Goal: Task Accomplishment & Management: Manage account settings

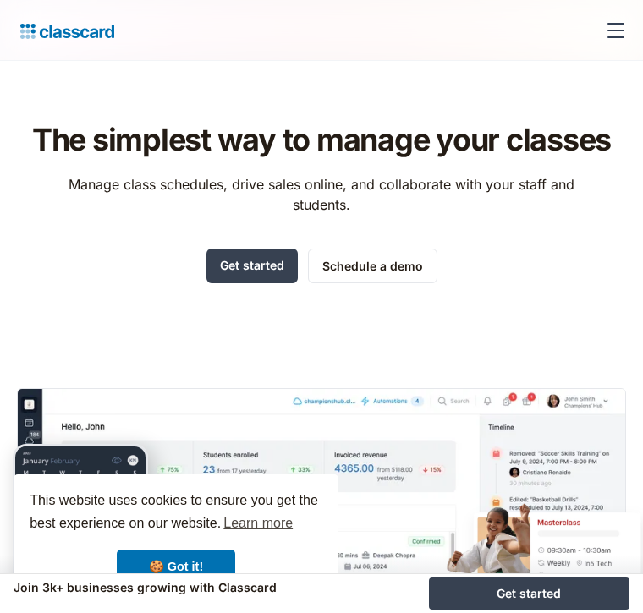
click at [600, 30] on div "menu" at bounding box center [615, 30] width 41 height 41
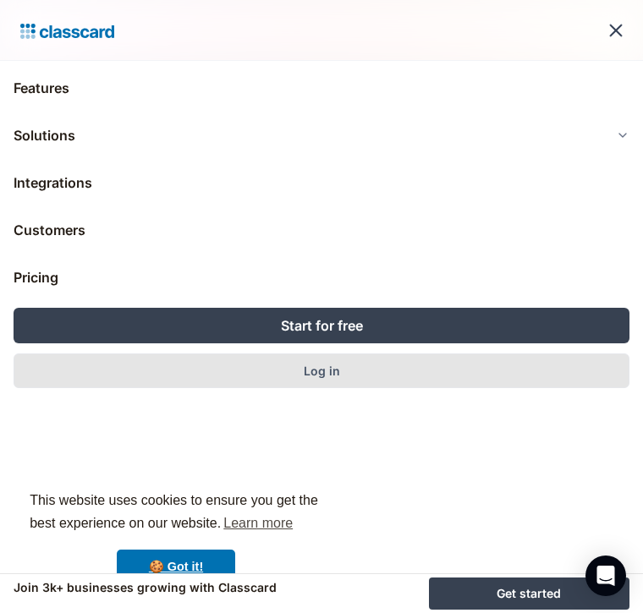
click at [330, 365] on div "Log in" at bounding box center [322, 371] width 36 height 18
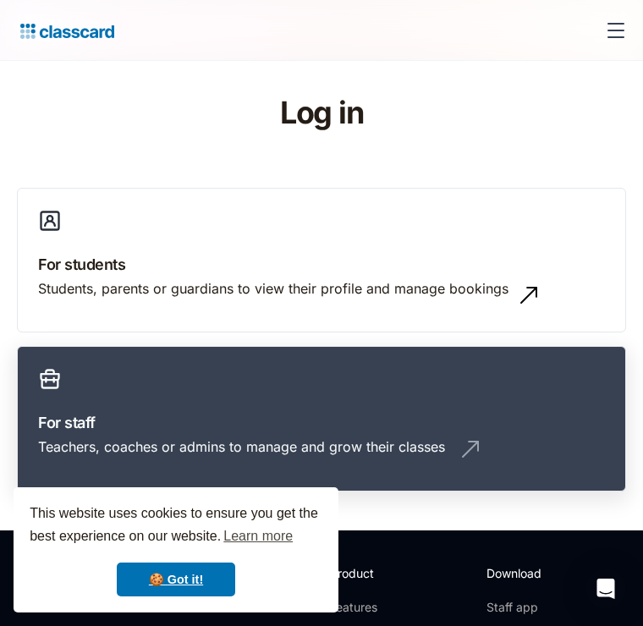
click at [403, 437] on div "Teachers, coaches or admins to manage and grow their classes" at bounding box center [241, 446] width 407 height 19
